Goal: Task Accomplishment & Management: Complete application form

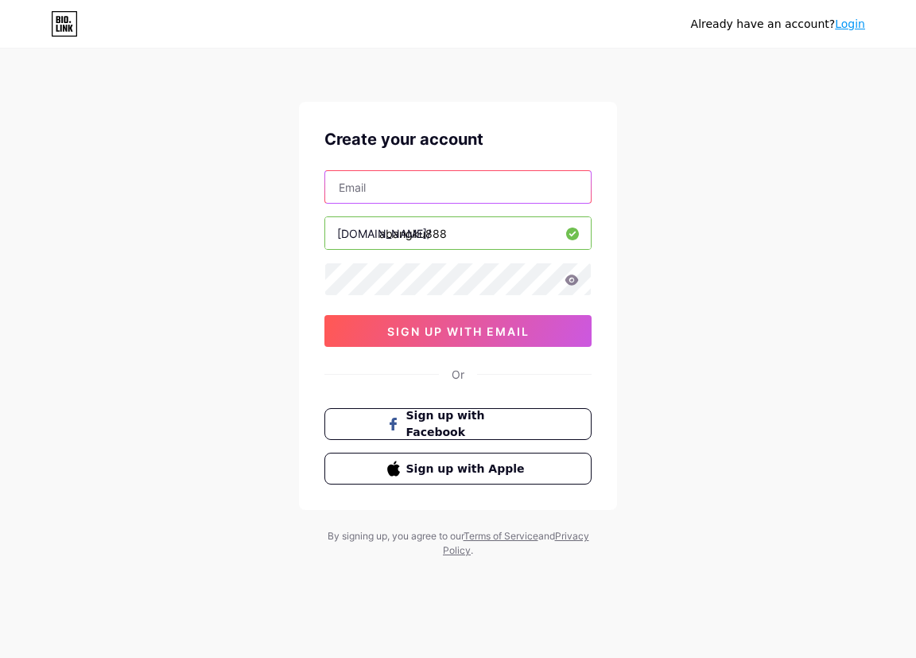
click at [434, 171] on input "text" at bounding box center [458, 187] width 266 height 32
type input "[EMAIL_ADDRESS][DOMAIN_NAME]"
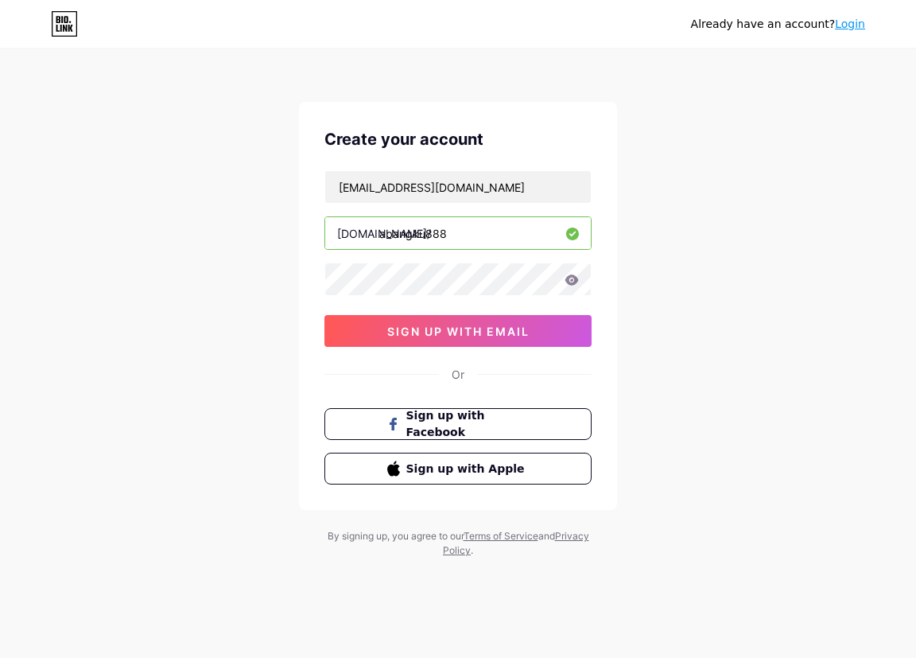
click at [687, 240] on div "Already have an account? Login Create your account [EMAIL_ADDRESS][DOMAIN_NAME]…" at bounding box center [458, 304] width 916 height 609
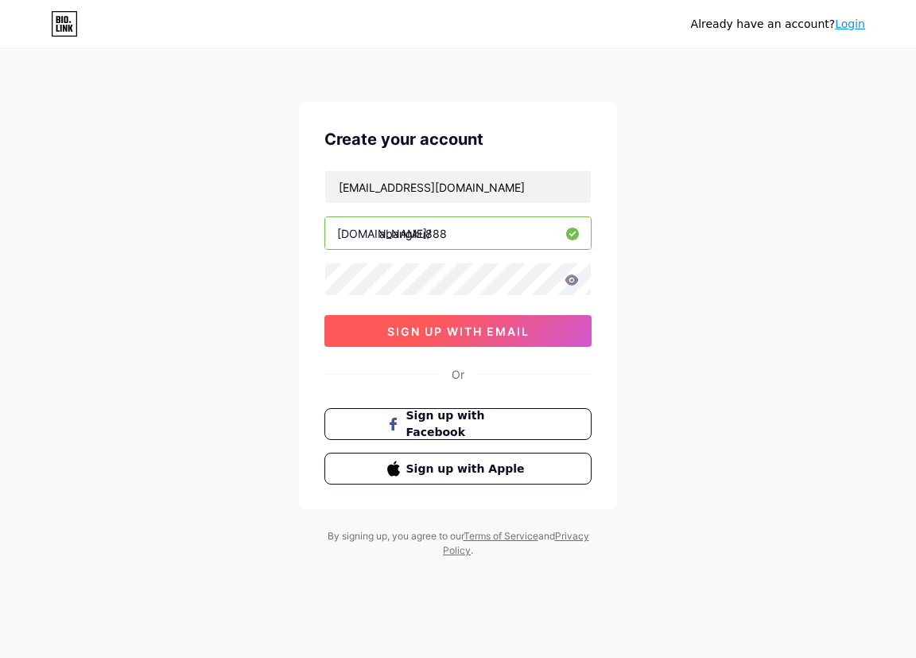
click at [502, 333] on span "sign up with email" at bounding box center [458, 332] width 142 height 14
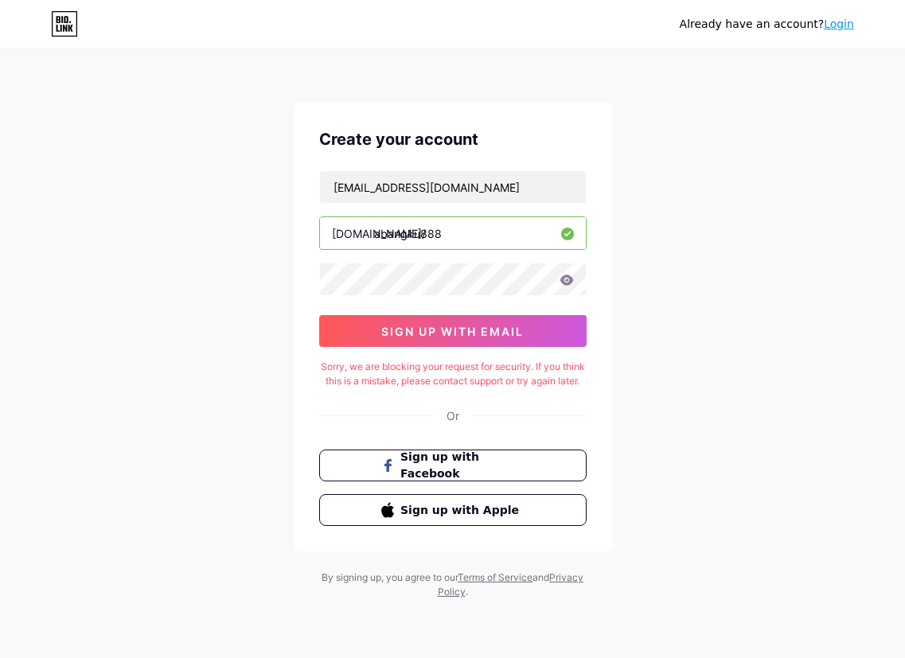
click at [744, 150] on div "Already have an account? Login Create your account [EMAIL_ADDRESS][DOMAIN_NAME]…" at bounding box center [452, 325] width 905 height 650
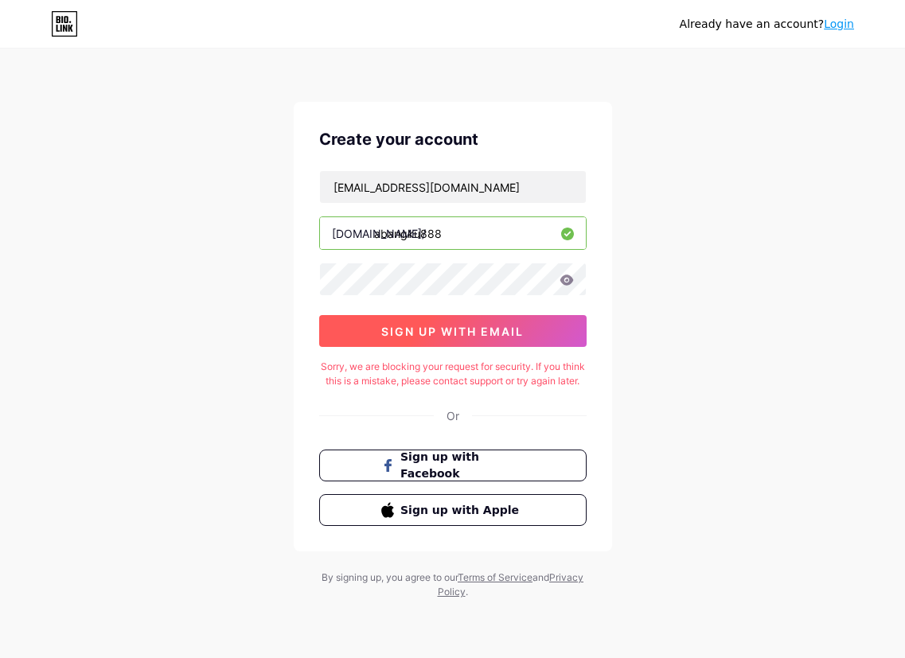
click at [434, 333] on span "sign up with email" at bounding box center [452, 332] width 142 height 14
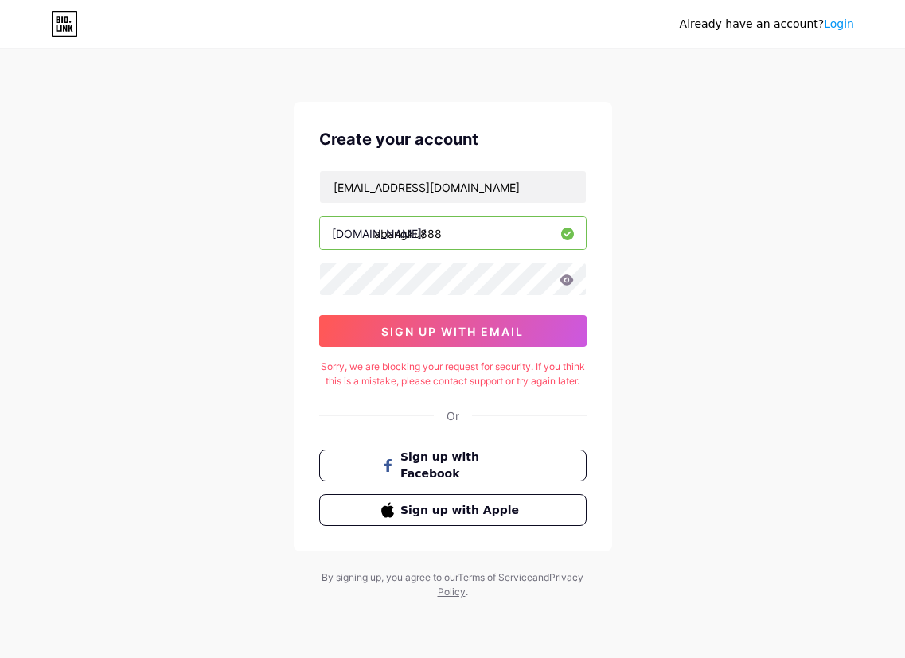
click at [667, 258] on div "Already have an account? Login Create your account [EMAIL_ADDRESS][DOMAIN_NAME]…" at bounding box center [452, 325] width 905 height 650
click at [667, 259] on div "Already have an account? Login Create your account [EMAIL_ADDRESS][DOMAIN_NAME]…" at bounding box center [452, 325] width 905 height 650
click at [610, 124] on div "Create your account [EMAIL_ADDRESS][DOMAIN_NAME] [DOMAIN_NAME]/ abangku888 0cAF…" at bounding box center [453, 326] width 318 height 449
